Goal: Task Accomplishment & Management: Use online tool/utility

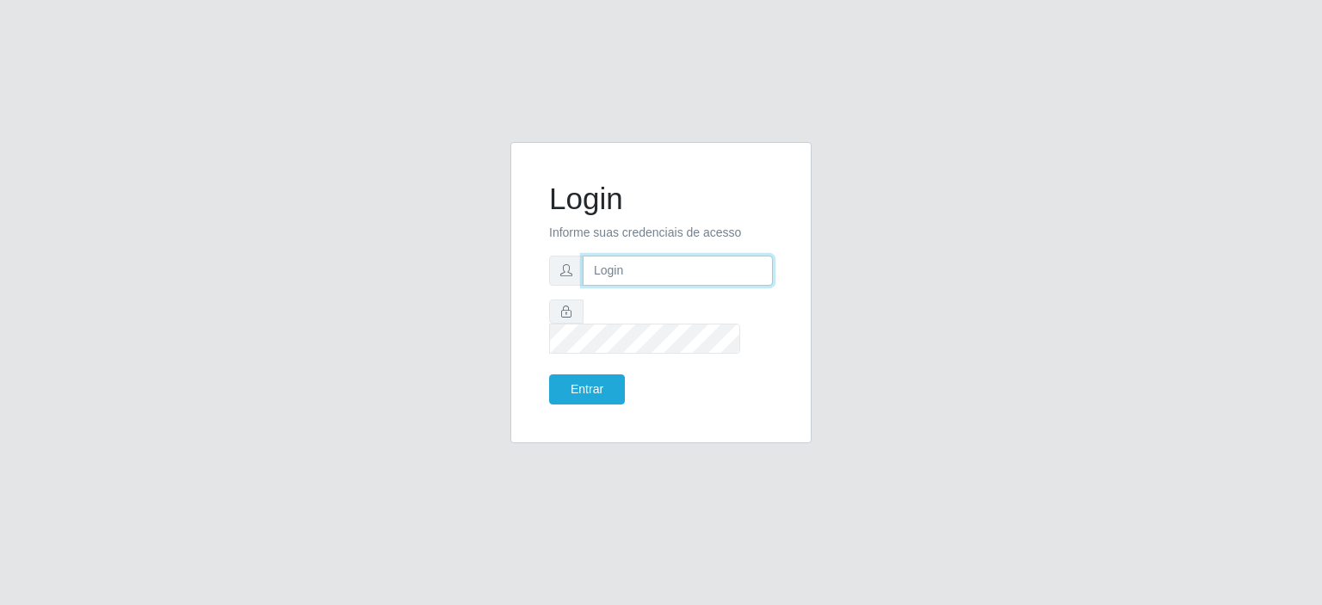
click at [634, 275] on input "text" at bounding box center [677, 271] width 190 height 30
click at [628, 283] on input "text" at bounding box center [677, 271] width 190 height 30
type input "[EMAIL_ADDRESS][DOMAIN_NAME]"
click at [549, 374] on button "Entrar" at bounding box center [587, 389] width 76 height 30
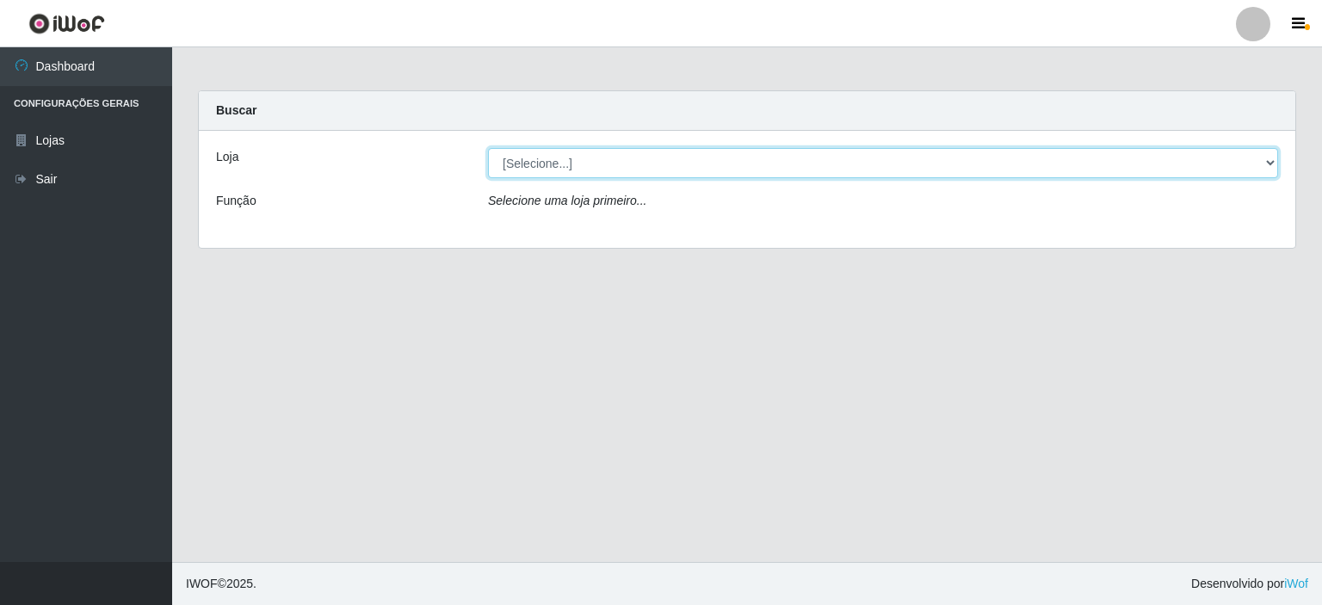
click at [526, 163] on select "[Selecione...] Corte Fácil - Unidade Planalto" at bounding box center [883, 163] width 790 height 30
select select "202"
click at [488, 148] on select "[Selecione...] Corte Fácil - Unidade Planalto" at bounding box center [883, 163] width 790 height 30
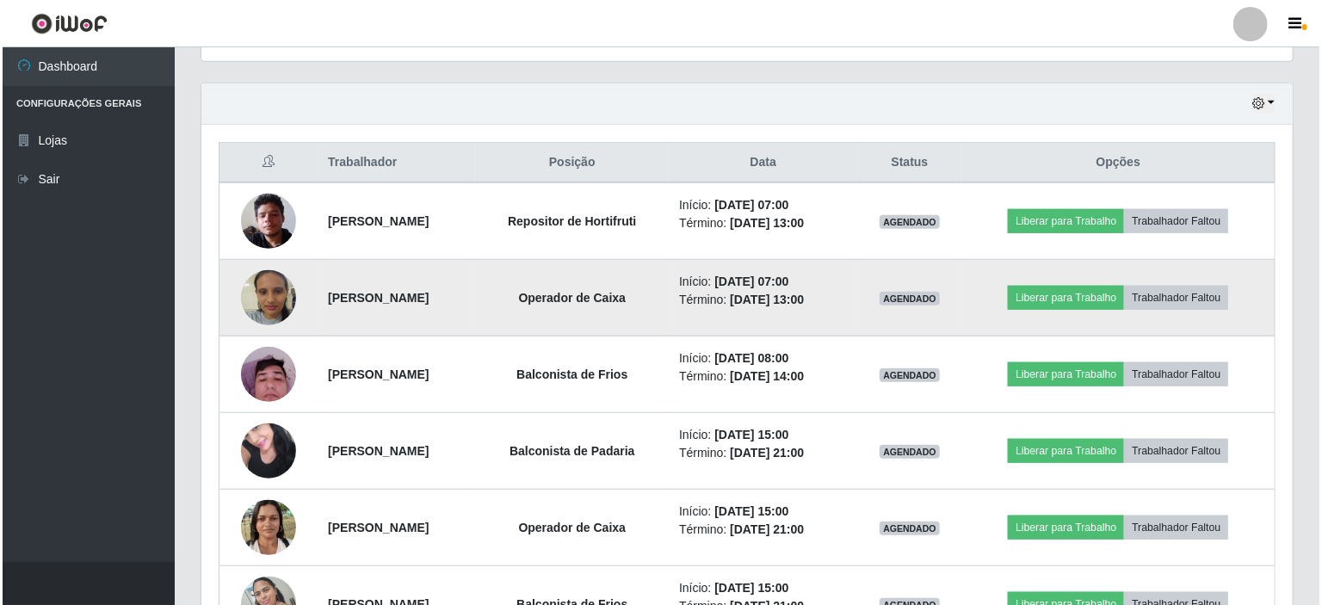
scroll to position [602, 0]
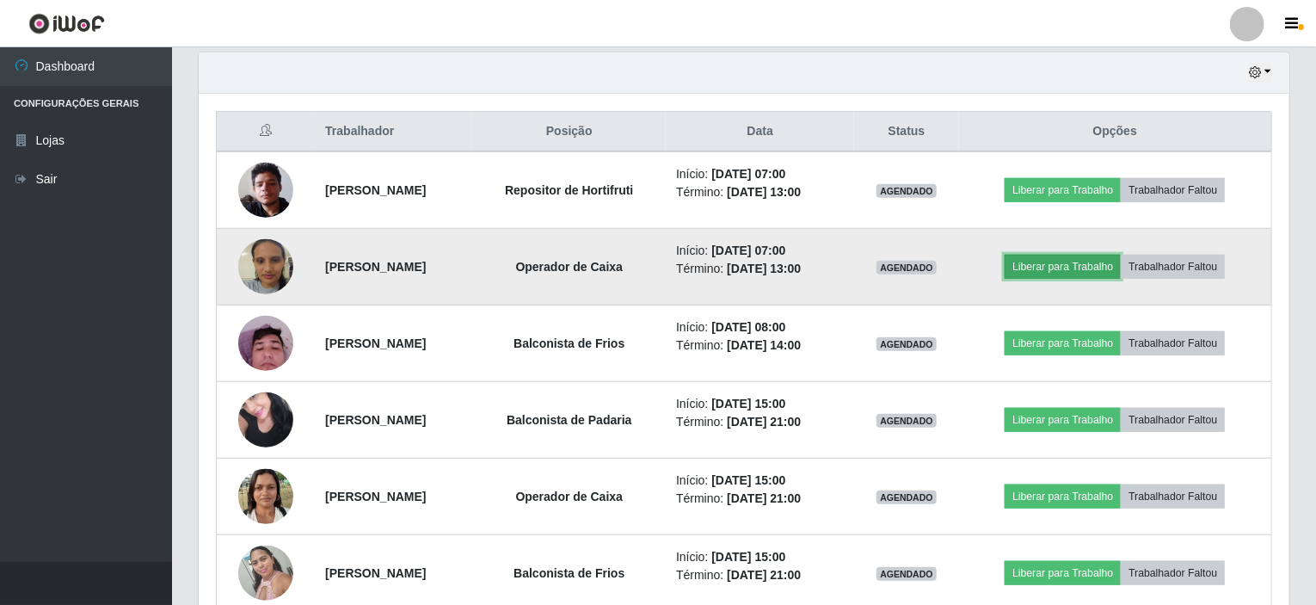
click at [1063, 258] on button "Liberar para Trabalho" at bounding box center [1063, 267] width 116 height 24
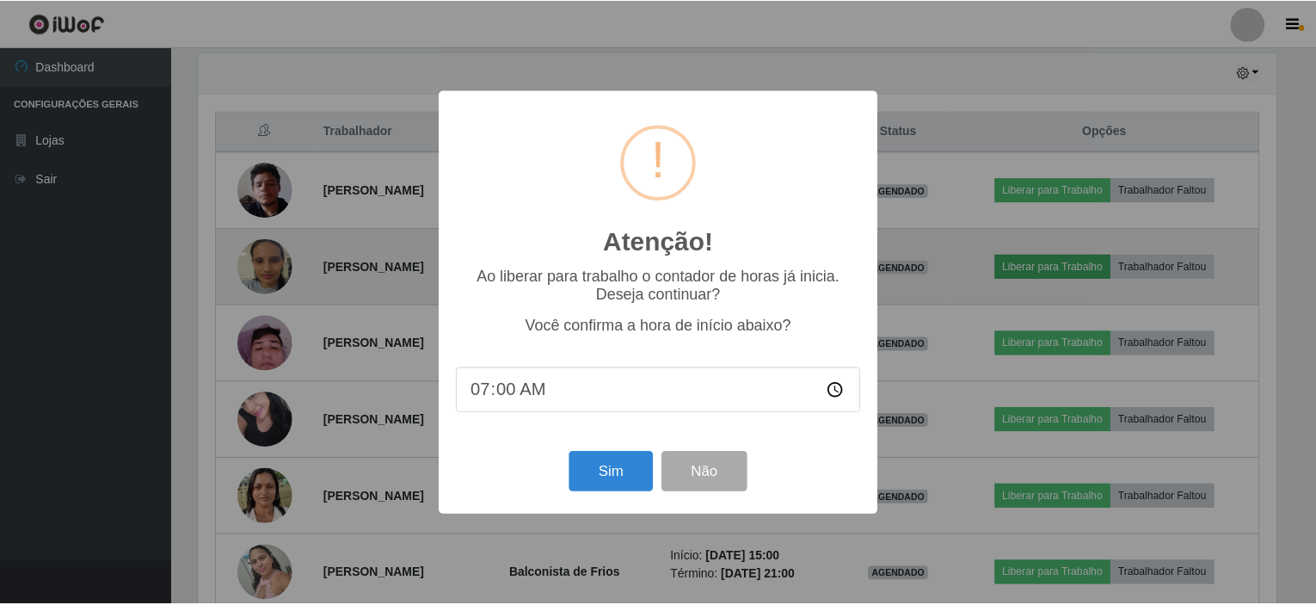
scroll to position [357, 1084]
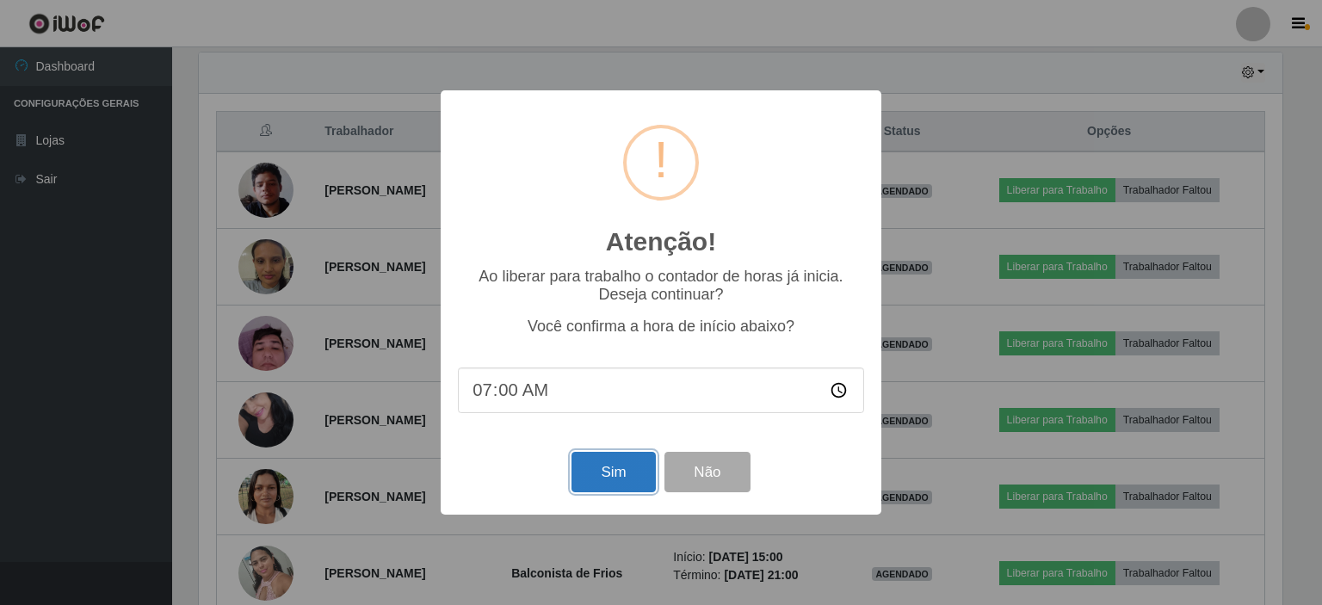
click at [617, 463] on button "Sim" at bounding box center [612, 472] width 83 height 40
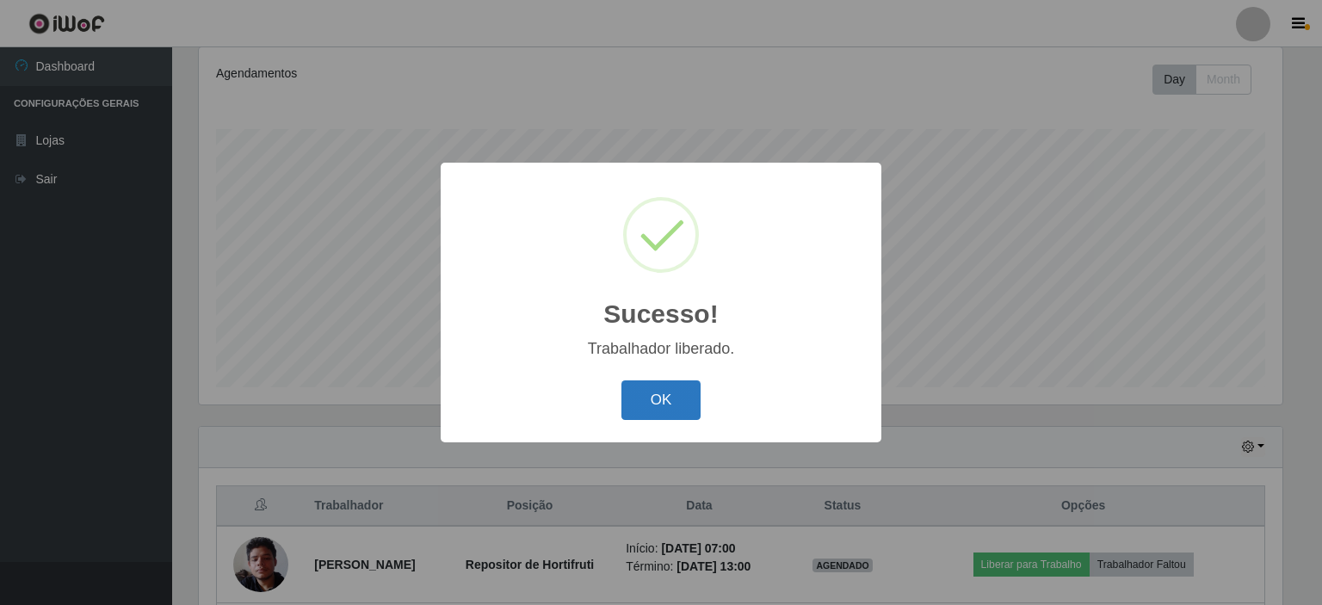
click at [668, 391] on button "OK" at bounding box center [661, 400] width 80 height 40
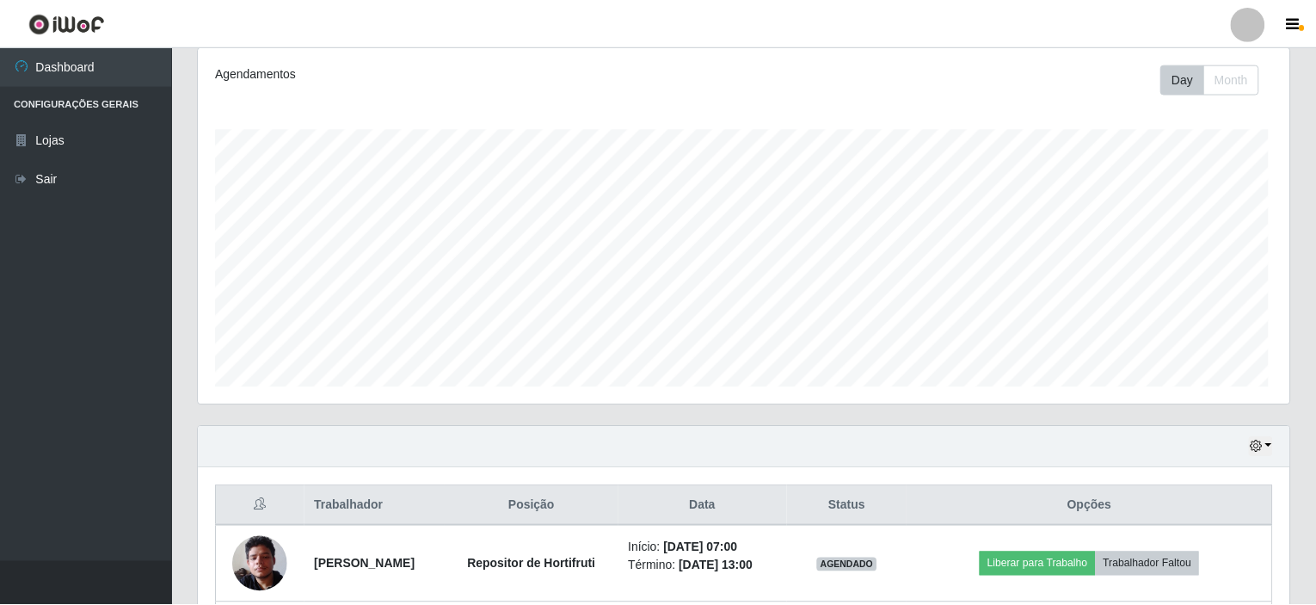
scroll to position [357, 1091]
